Goal: Transaction & Acquisition: Purchase product/service

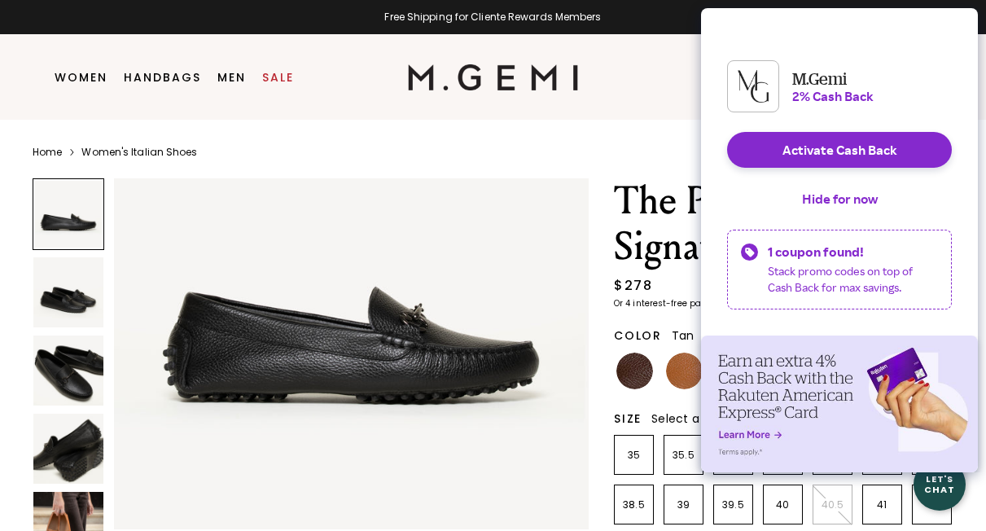
click at [689, 373] on img at bounding box center [684, 371] width 37 height 37
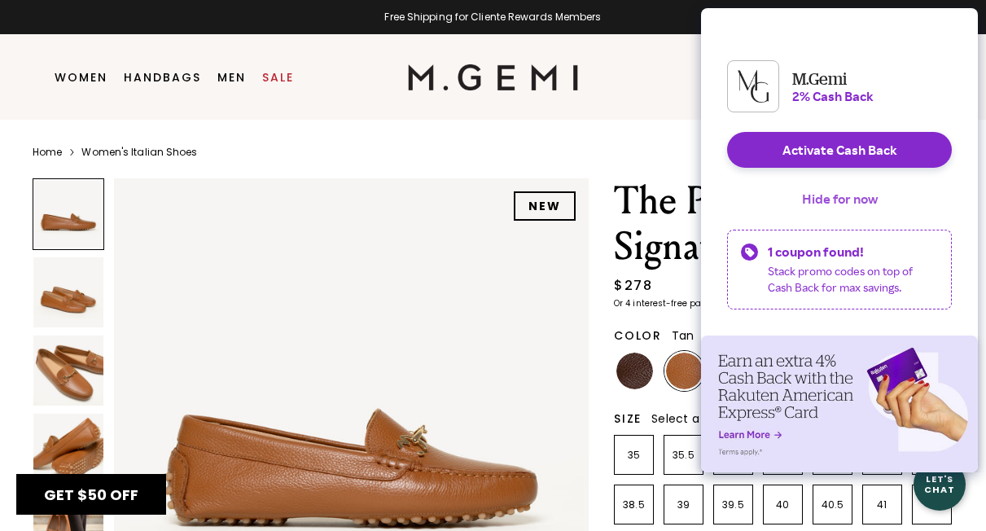
click at [838, 209] on button "Hide for now" at bounding box center [840, 199] width 102 height 36
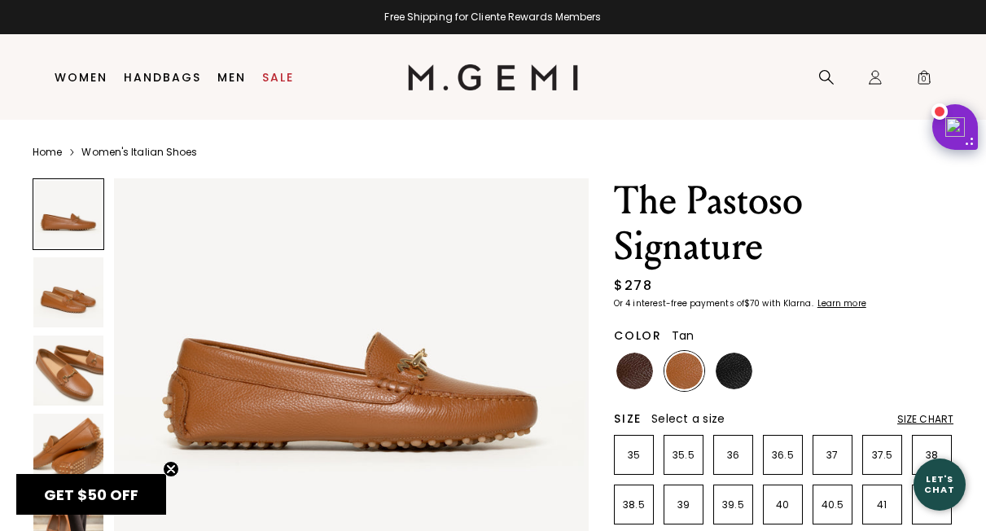
scroll to position [78, 0]
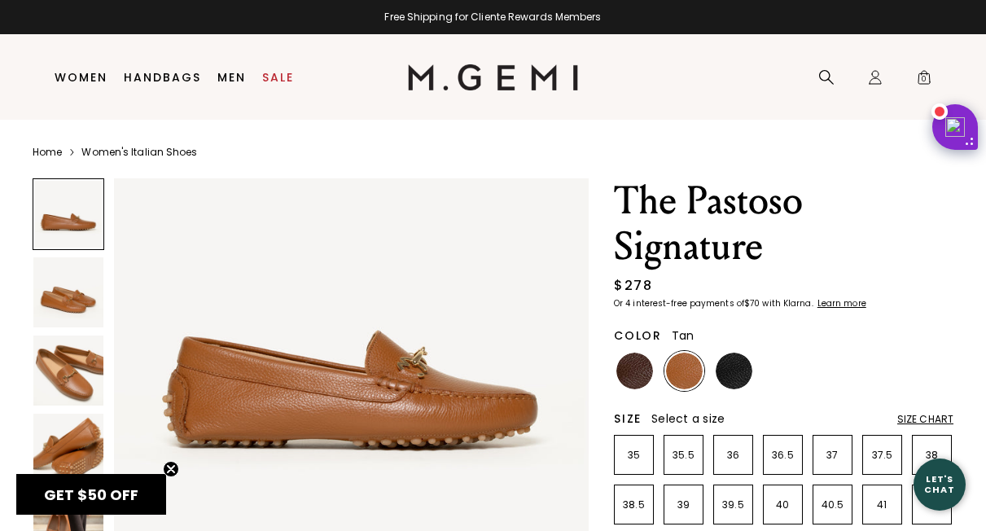
click at [81, 364] on img at bounding box center [68, 371] width 70 height 70
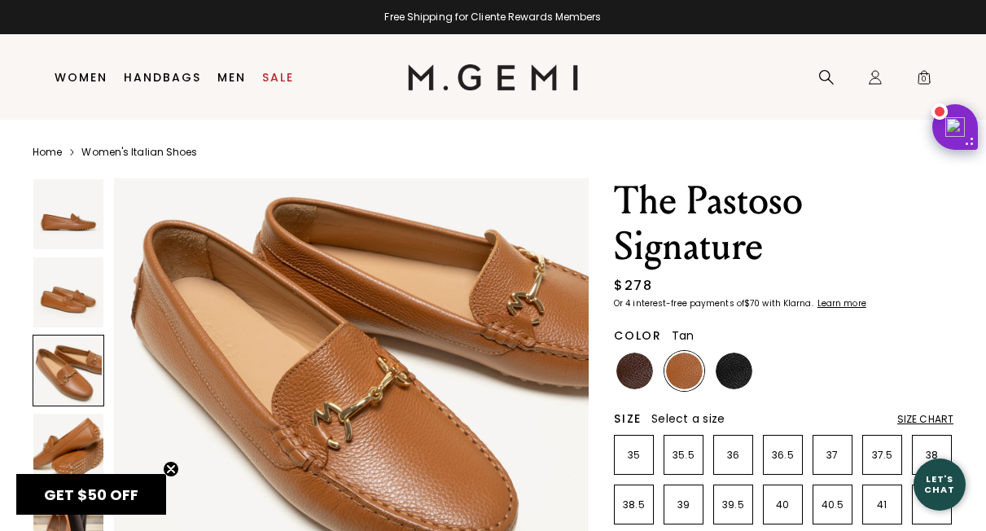
scroll to position [1055, 0]
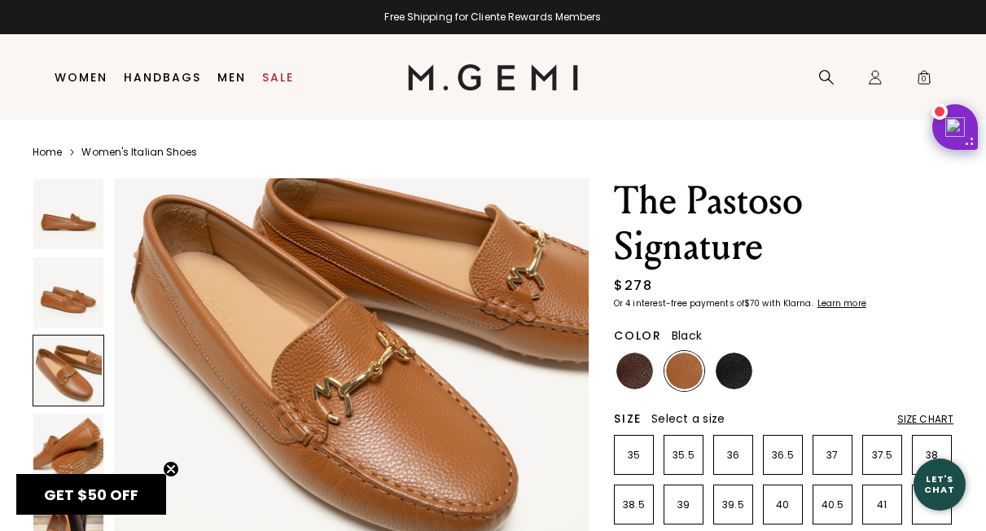
click at [749, 369] on img at bounding box center [734, 371] width 37 height 37
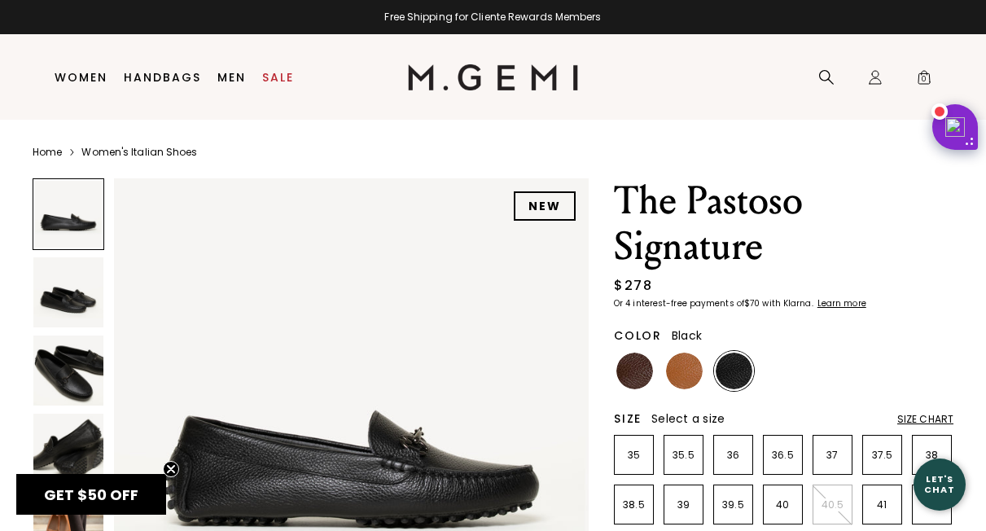
click at [63, 453] on img at bounding box center [68, 449] width 70 height 70
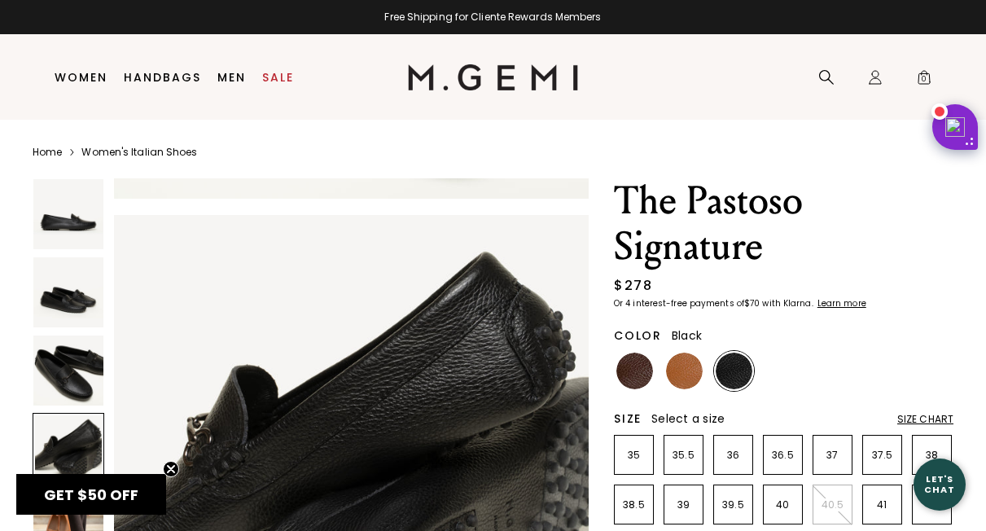
click at [55, 357] on img at bounding box center [68, 371] width 70 height 70
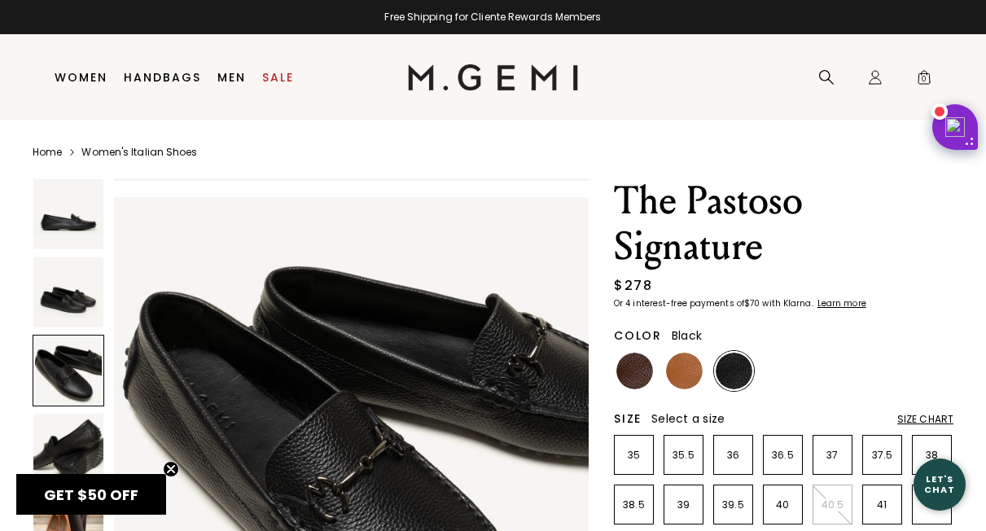
scroll to position [958, 0]
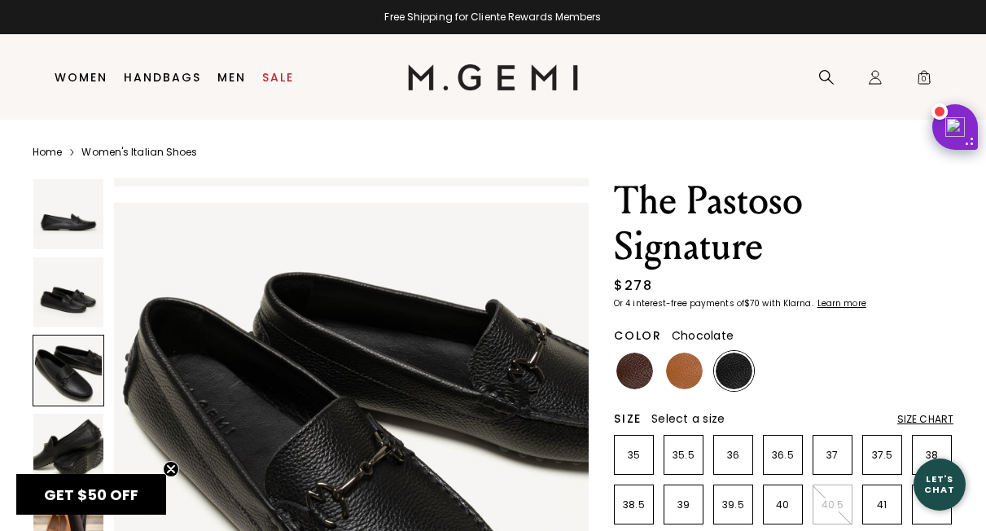
click at [642, 368] on img at bounding box center [635, 371] width 37 height 37
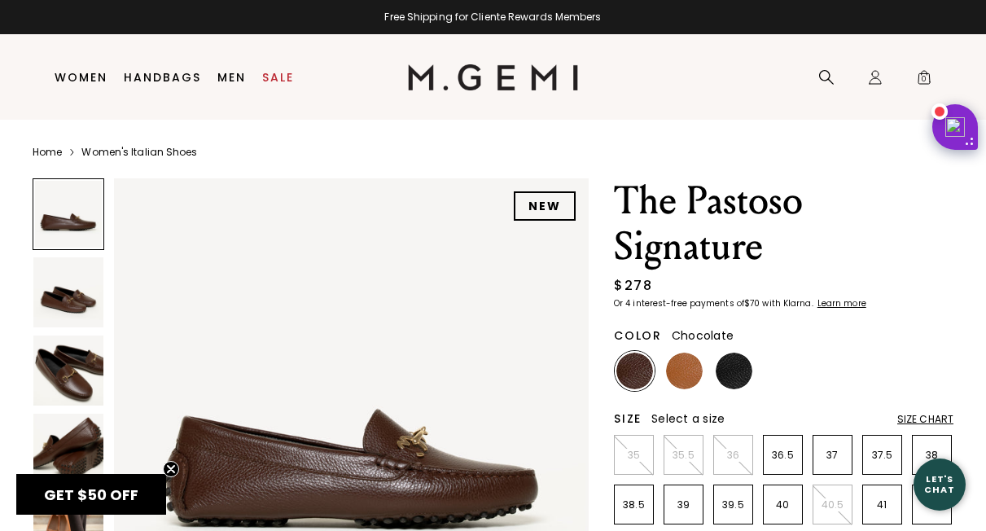
click at [79, 393] on img at bounding box center [68, 371] width 70 height 70
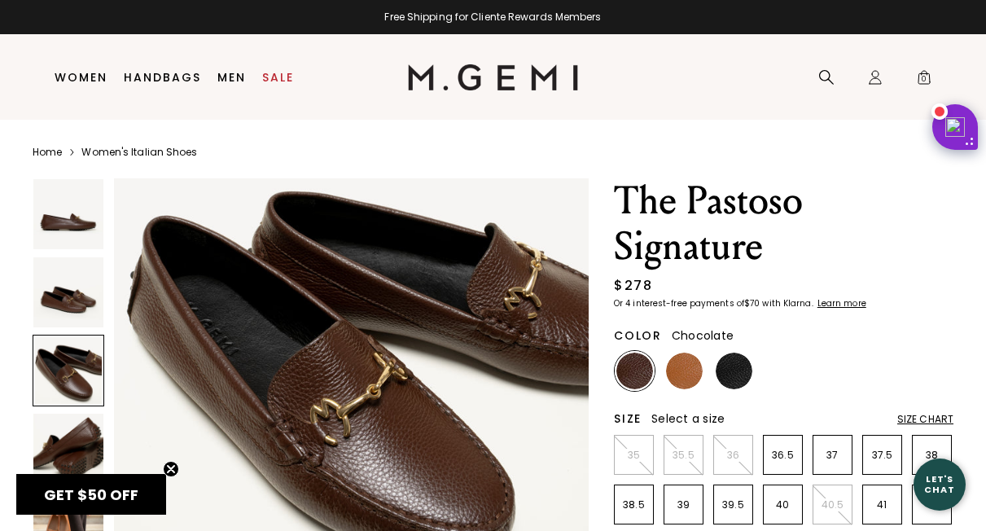
scroll to position [1036, 0]
